Goal: Navigation & Orientation: Find specific page/section

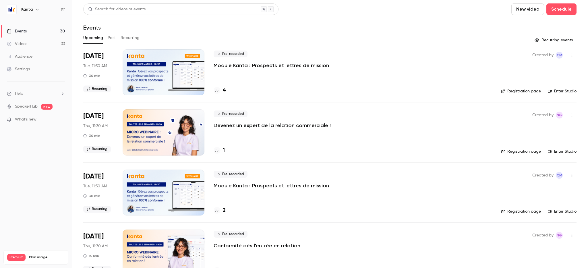
click at [30, 9] on h6 "Kanta" at bounding box center [26, 10] width 11 height 6
click at [38, 9] on icon "button" at bounding box center [37, 9] width 5 height 5
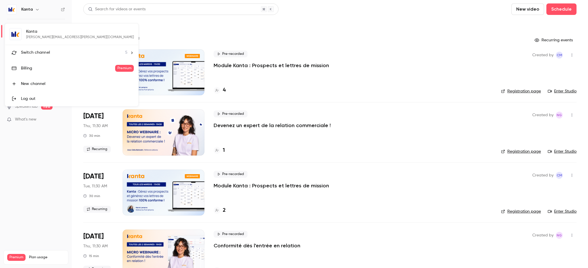
click at [54, 52] on div "Switch channel 5" at bounding box center [74, 53] width 107 height 6
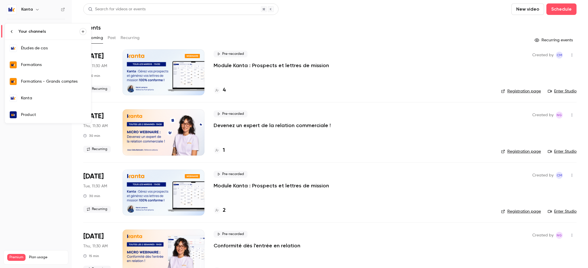
click at [53, 67] on div "Formations" at bounding box center [54, 65] width 66 height 6
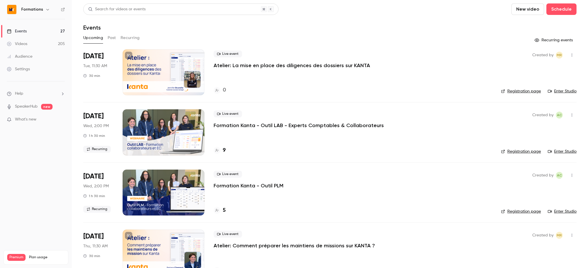
click at [39, 9] on h6 "Formations" at bounding box center [32, 10] width 22 height 6
click at [47, 9] on icon "button" at bounding box center [47, 9] width 3 height 1
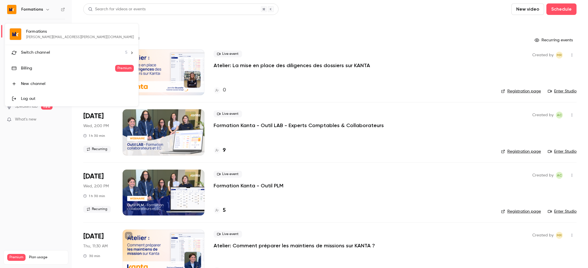
click at [47, 9] on div at bounding box center [294, 134] width 588 height 268
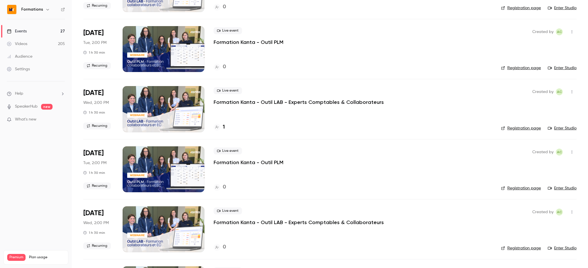
scroll to position [805, 0]
